Goal: Task Accomplishment & Management: Use online tool/utility

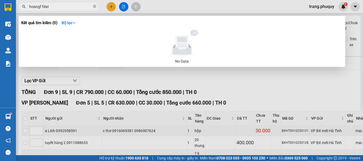
click at [119, 5] on div at bounding box center [181, 80] width 363 height 161
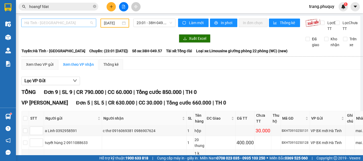
click at [72, 19] on span "Hà Tĩnh - [GEOGRAPHIC_DATA]" at bounding box center [58, 23] width 69 height 8
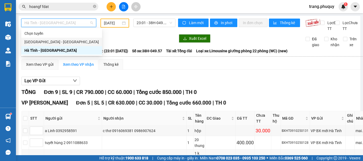
click at [43, 43] on div "[GEOGRAPHIC_DATA] - [GEOGRAPHIC_DATA]" at bounding box center [61, 42] width 74 height 6
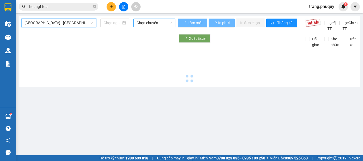
type input "[DATE]"
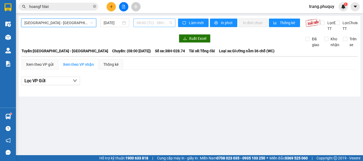
click at [155, 24] on span "08:00 (TC) - 38H-028.74" at bounding box center [155, 23] width 36 height 8
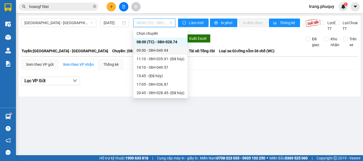
click at [157, 52] on div "09:50 - 38H-049.94" at bounding box center [161, 51] width 48 height 6
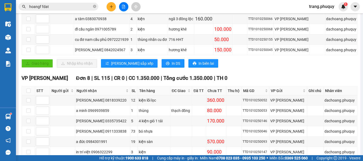
scroll to position [27, 0]
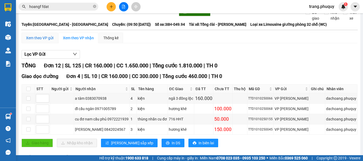
click at [36, 41] on div "Xem theo VP gửi" at bounding box center [39, 38] width 27 height 6
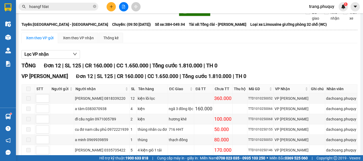
scroll to position [122, 0]
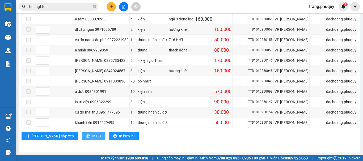
click at [86, 136] on icon "printer" at bounding box center [88, 137] width 4 height 4
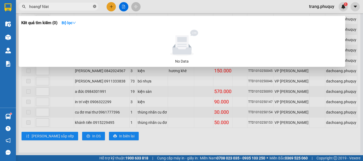
click at [94, 6] on icon "close-circle" at bounding box center [94, 6] width 3 height 3
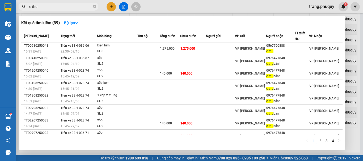
type input "c thu"
